Goal: Task Accomplishment & Management: Complete application form

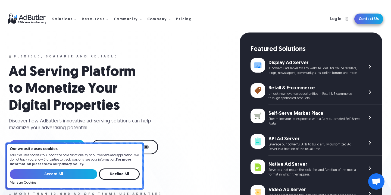
click at [364, 20] on link "Contact Us" at bounding box center [368, 19] width 29 height 11
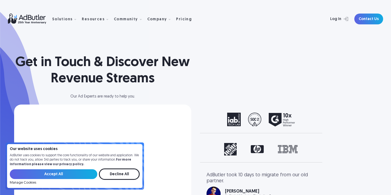
select select "[GEOGRAPHIC_DATA]"
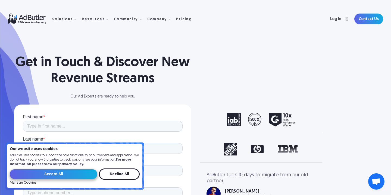
click at [82, 173] on input "Accept All" at bounding box center [53, 175] width 87 height 10
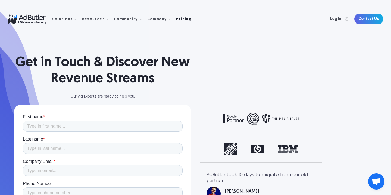
click at [182, 18] on div "Pricing" at bounding box center [184, 20] width 16 height 4
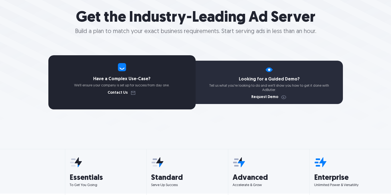
scroll to position [83, 0]
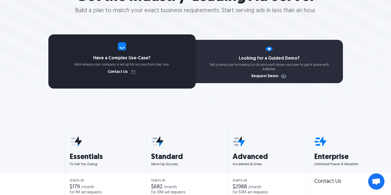
click at [262, 77] on link "Request Demo" at bounding box center [269, 77] width 36 height 4
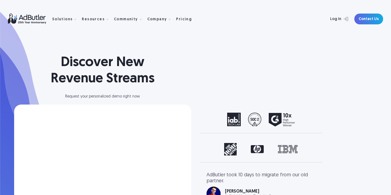
select select "[GEOGRAPHIC_DATA]"
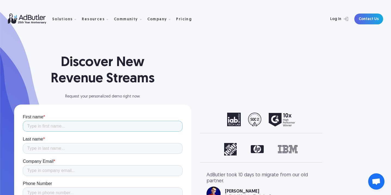
click at [69, 126] on input "First name *" at bounding box center [103, 126] width 160 height 11
type input "Bill"
type input "[PERSON_NAME]"
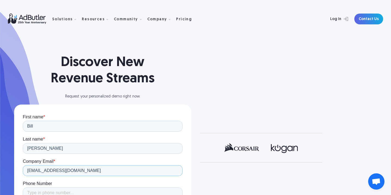
type input "[EMAIL_ADDRESS][DOMAIN_NAME]"
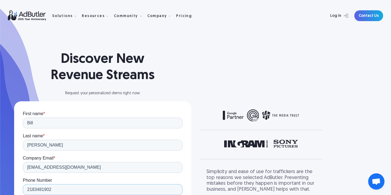
type input "2183481902"
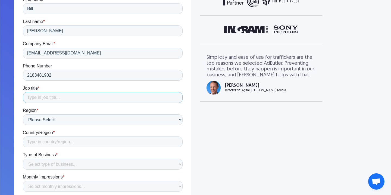
click at [51, 100] on input "Job title *" at bounding box center [103, 97] width 160 height 11
type input "VP"
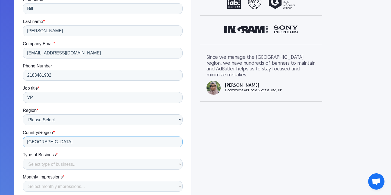
type input "[GEOGRAPHIC_DATA]"
click at [104, 164] on select "Select type of business... Publisher Advertiser Brand Agency Network SSP DSP Ex…" at bounding box center [103, 164] width 160 height 11
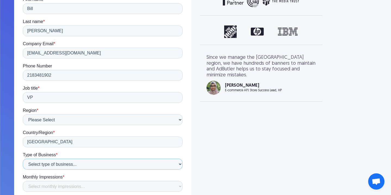
select select "Publisher"
click at [93, 186] on select "Select monthly impressions... Less than 1 million 1 - 10 million 10 - 100 milli…" at bounding box center [103, 186] width 160 height 11
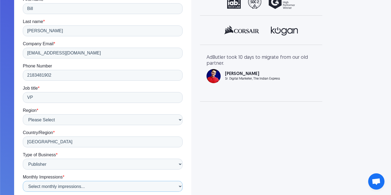
select select "10 - 100 million"
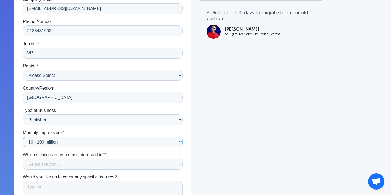
scroll to position [196, 0]
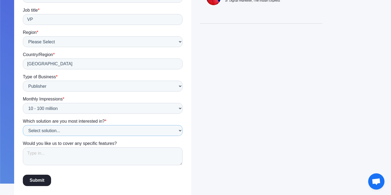
click at [79, 132] on select "Select solution... Display Ad Server Supply-Side Programmatic Video Ad Server M…" at bounding box center [103, 130] width 160 height 11
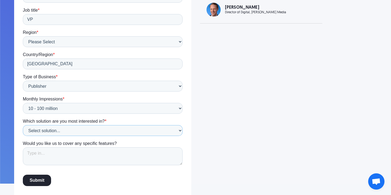
select select "API Ad Server"
click at [55, 158] on textarea "Would you like us to cover any specific features?" at bounding box center [103, 157] width 160 height 18
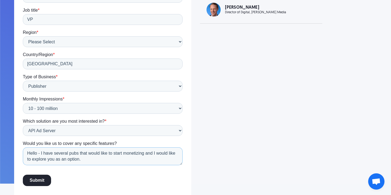
scroll to position [9, 0]
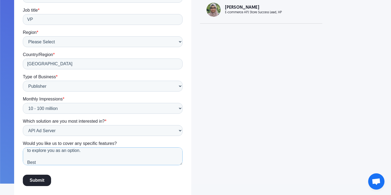
type textarea "Hello - I have several pubs that would like to start monetizing and I would lik…"
click at [43, 181] on input "Submit" at bounding box center [37, 180] width 28 height 11
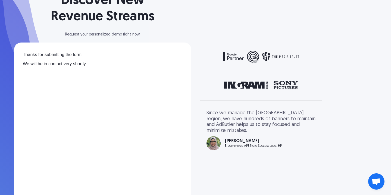
scroll to position [0, 0]
